Goal: Navigation & Orientation: Find specific page/section

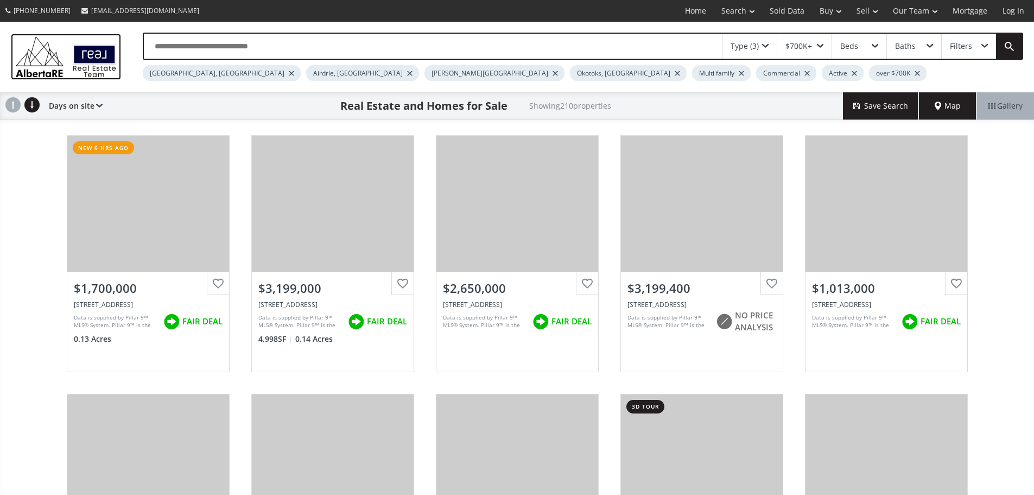
click at [114, 57] on img at bounding box center [66, 57] width 110 height 46
click at [58, 60] on img at bounding box center [66, 57] width 110 height 46
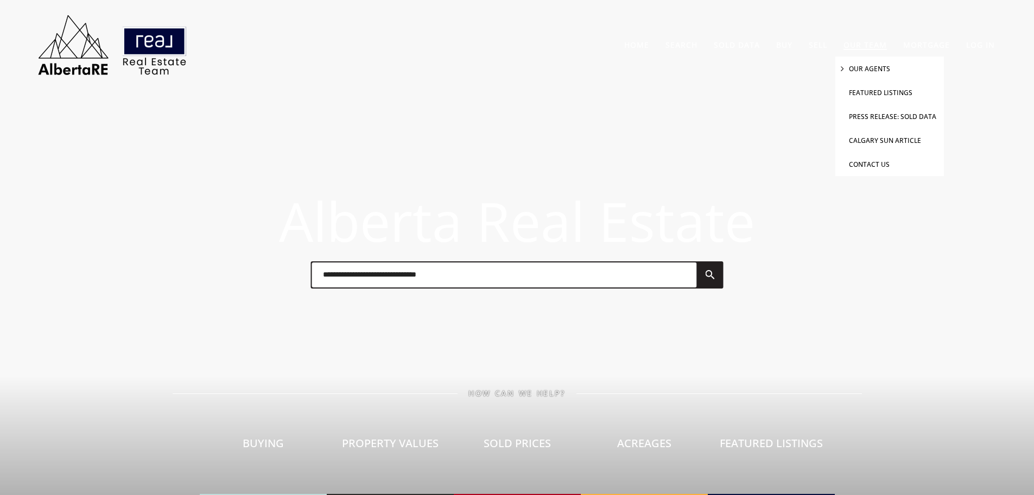
click at [856, 68] on link "Our Agents" at bounding box center [869, 68] width 41 height 9
click at [872, 65] on link "Our Agents" at bounding box center [869, 68] width 41 height 9
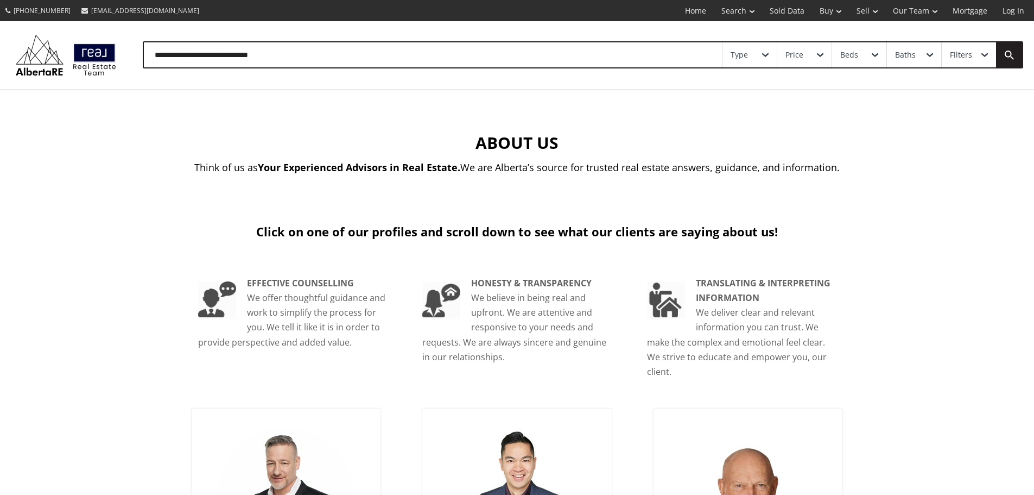
click at [806, 56] on div "Price" at bounding box center [805, 54] width 54 height 25
click at [773, 54] on div "Type" at bounding box center [750, 54] width 54 height 25
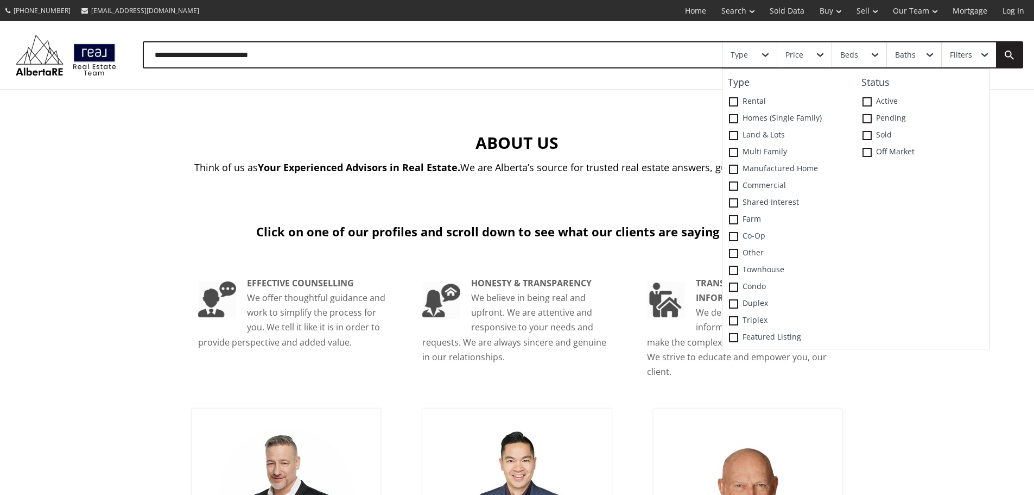
click at [772, 54] on div "Type" at bounding box center [750, 54] width 54 height 25
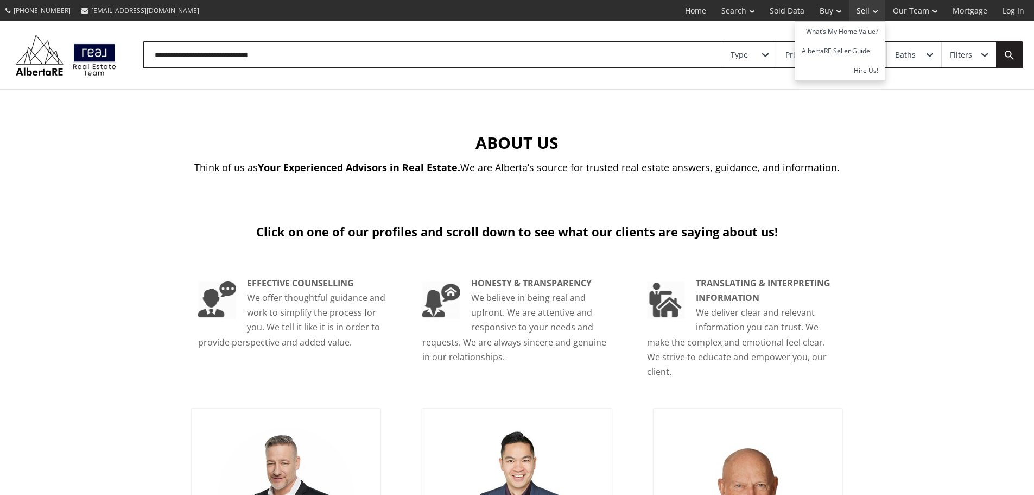
click at [868, 15] on link "Sell" at bounding box center [867, 10] width 36 height 21
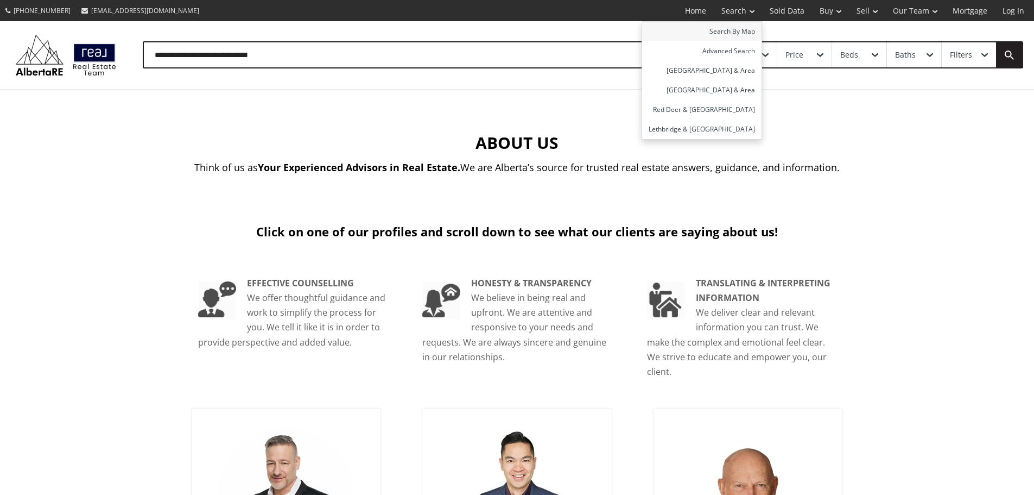
click at [734, 34] on link "Search By Map" at bounding box center [701, 32] width 119 height 20
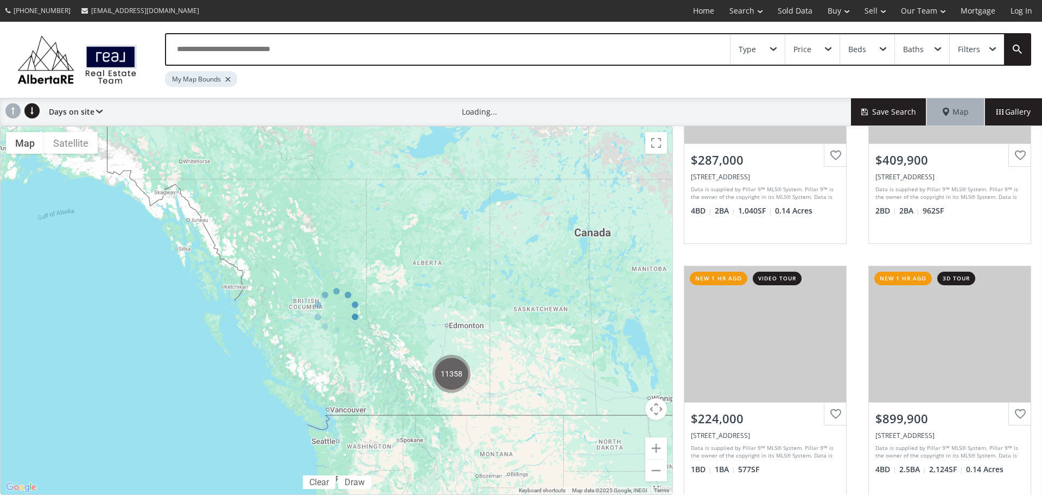
scroll to position [983, 0]
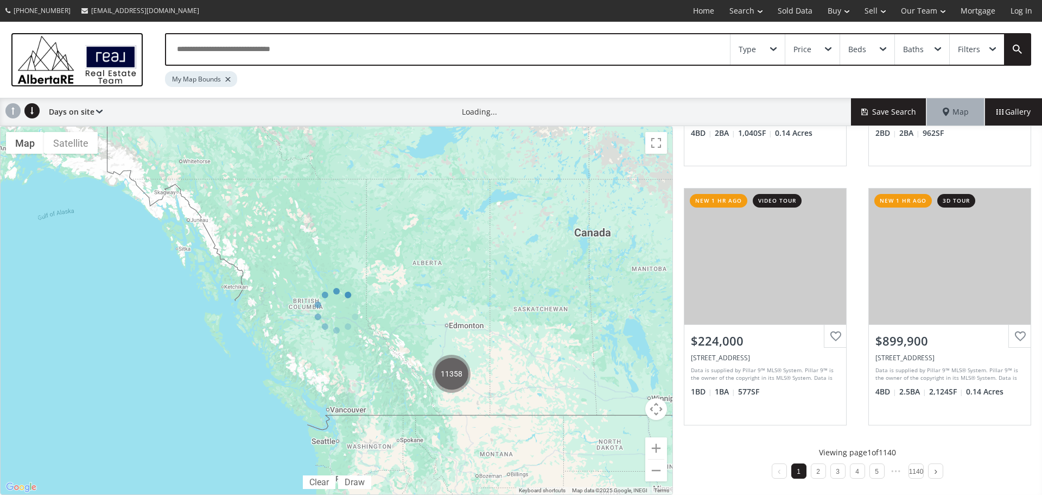
click at [33, 44] on img at bounding box center [77, 60] width 130 height 54
